Goal: Navigation & Orientation: Find specific page/section

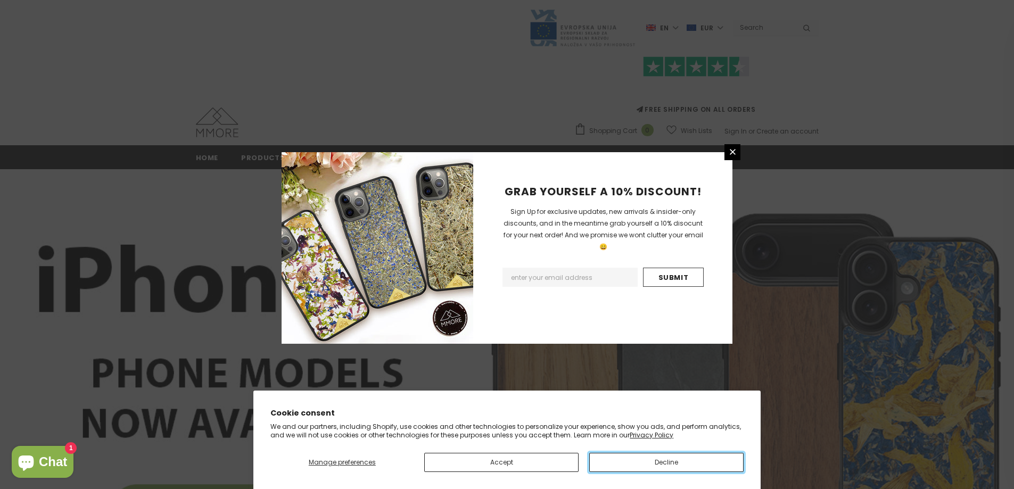
click at [661, 454] on button "Decline" at bounding box center [666, 462] width 154 height 19
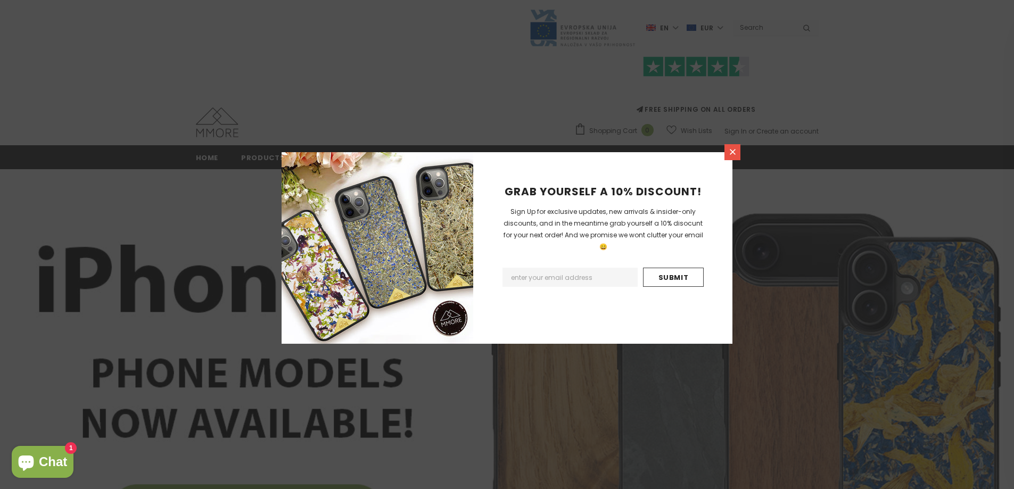
click at [730, 152] on icon at bounding box center [732, 151] width 9 height 9
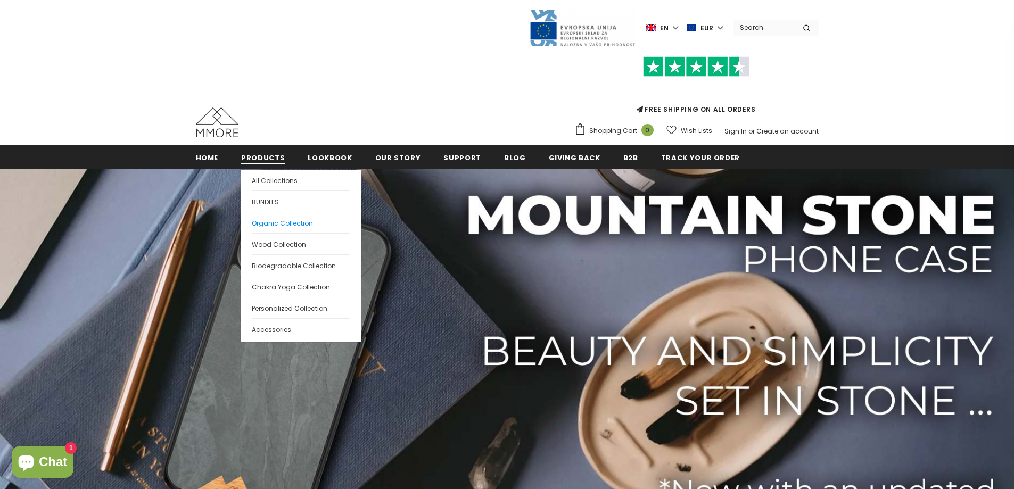
click at [274, 223] on span "Organic Collection" at bounding box center [282, 223] width 61 height 9
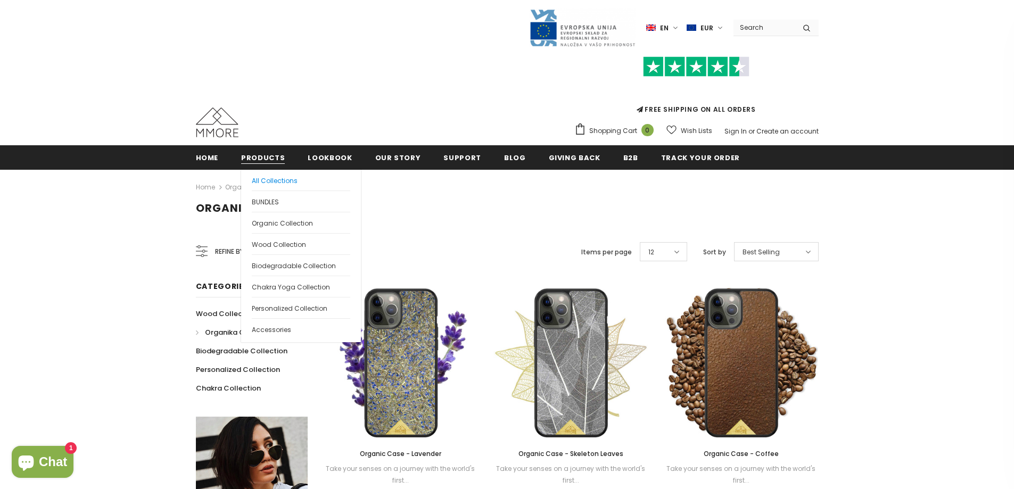
click at [269, 172] on link "All Collections" at bounding box center [301, 180] width 98 height 21
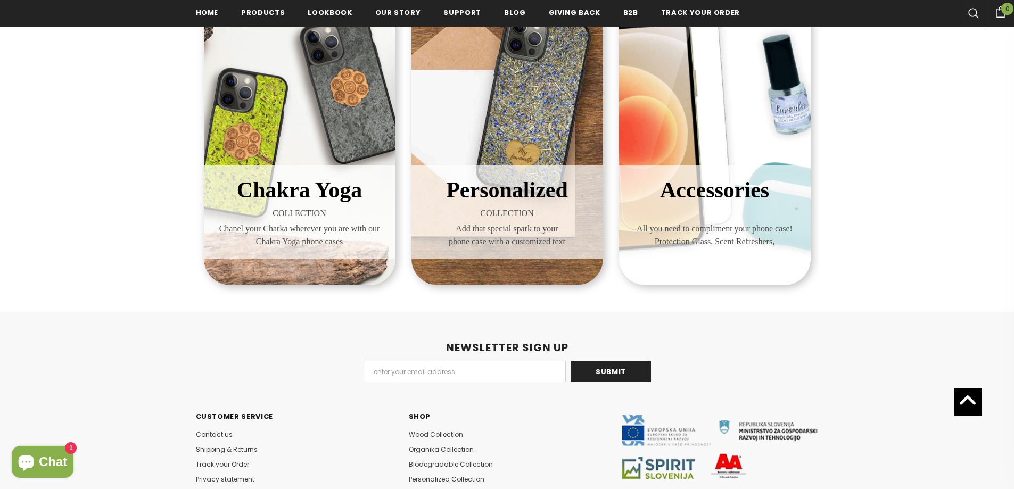
scroll to position [696, 0]
